Goal: Task Accomplishment & Management: Manage account settings

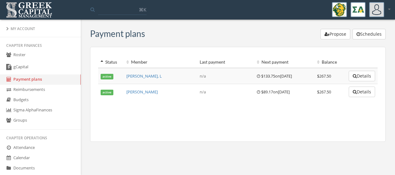
click at [4, 68] on link "gCapital" at bounding box center [40, 67] width 81 height 14
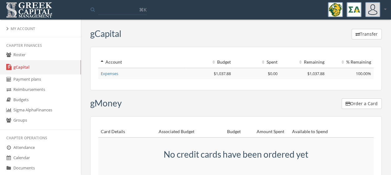
click at [25, 30] on div "My Account" at bounding box center [40, 28] width 68 height 5
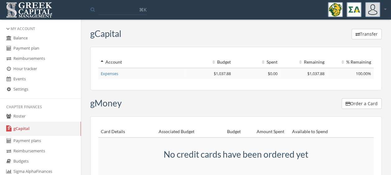
click at [26, 37] on link "Balance" at bounding box center [40, 38] width 81 height 10
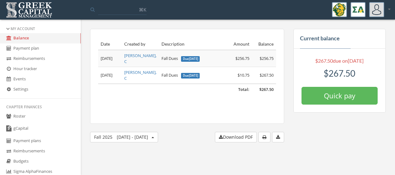
drag, startPoint x: 232, startPoint y: 93, endPoint x: 141, endPoint y: 88, distance: 90.9
click at [141, 88] on div "Date Created by Description Amount Balance Total: $267.50 [DATE] [PERSON_NAME],…" at bounding box center [187, 76] width 194 height 95
drag, startPoint x: 141, startPoint y: 88, endPoint x: 133, endPoint y: 99, distance: 13.3
click at [133, 99] on div "Date Created by Description Amount Balance Total: $267.50 [DATE] [PERSON_NAME],…" at bounding box center [187, 76] width 194 height 95
click at [173, 85] on div "Date Created by Description Amount Balance Total: $267.50 [DATE] [PERSON_NAME],…" at bounding box center [187, 76] width 194 height 95
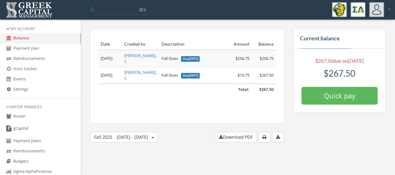
click at [22, 27] on div "My Account" at bounding box center [40, 28] width 68 height 5
